Goal: Download file/media

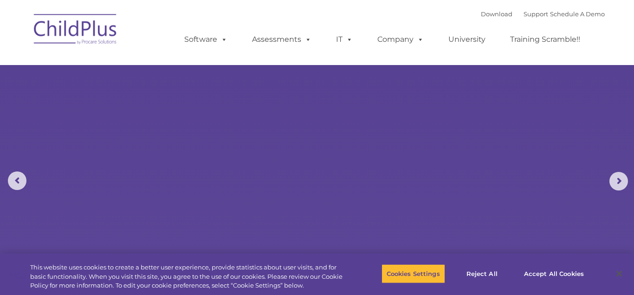
select select "MEDIUM"
click at [444, 133] on rs-slides "Learn More Request a Demo The Future of ChildPlus is Here! Boost your productiv…" at bounding box center [317, 181] width 634 height 362
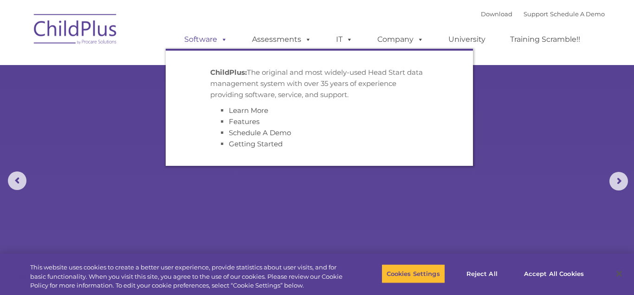
click at [226, 40] on span at bounding box center [222, 39] width 10 height 9
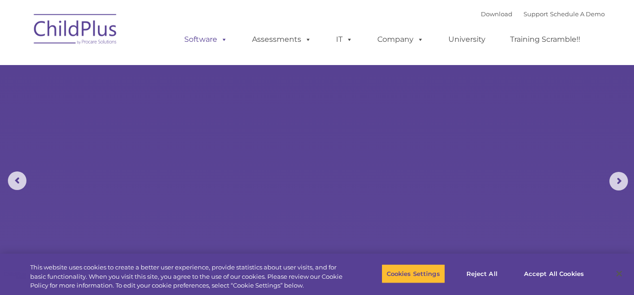
click at [226, 40] on span at bounding box center [222, 39] width 10 height 9
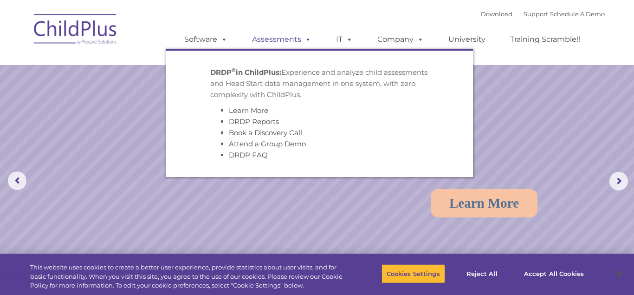
click at [307, 40] on span at bounding box center [306, 39] width 10 height 9
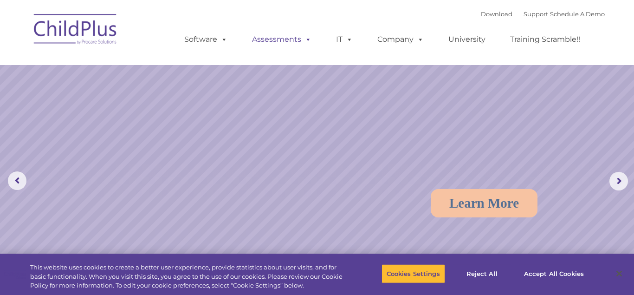
click at [307, 40] on span at bounding box center [306, 39] width 10 height 9
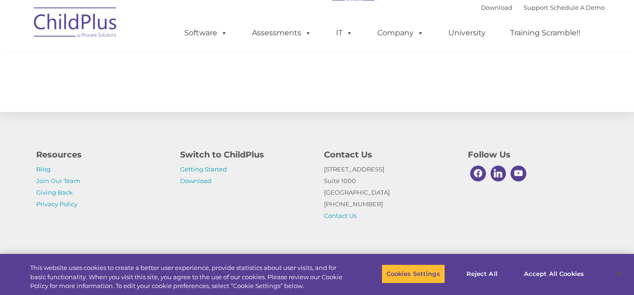
scroll to position [1086, 0]
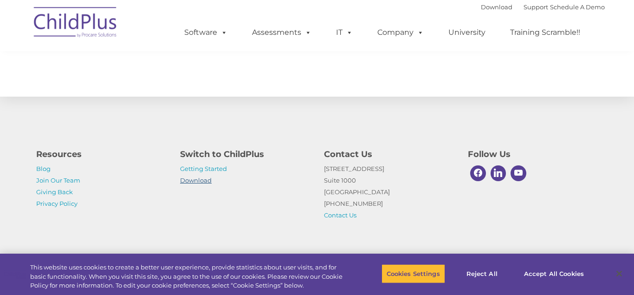
click at [200, 180] on link "Download" at bounding box center [196, 179] width 32 height 7
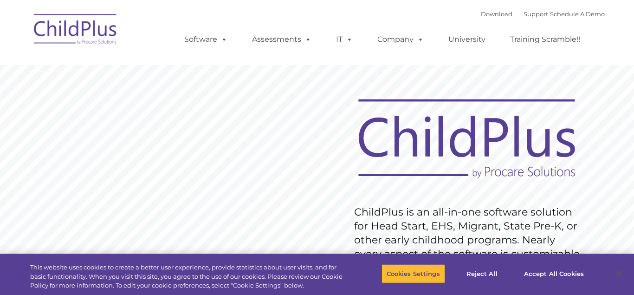
type input ""
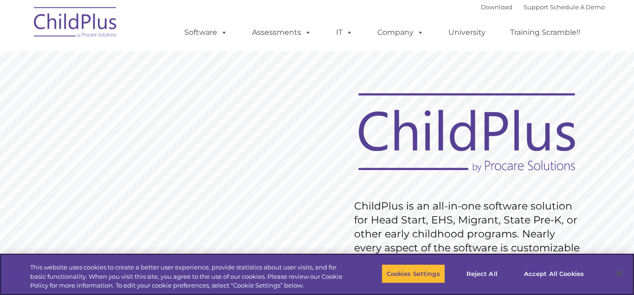
scroll to position [7, 0]
